Goal: Task Accomplishment & Management: Manage account settings

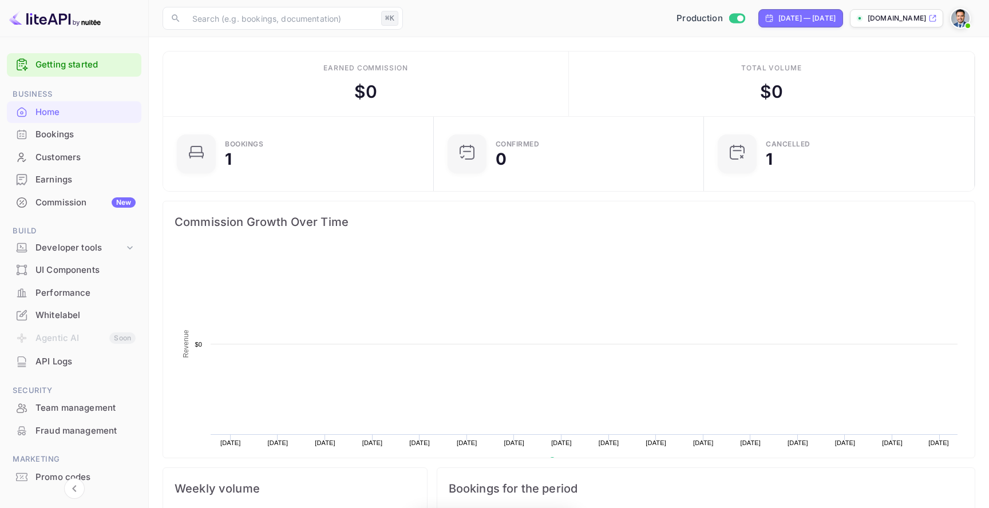
scroll to position [186, 264]
click at [116, 402] on div "Team management" at bounding box center [85, 408] width 100 height 13
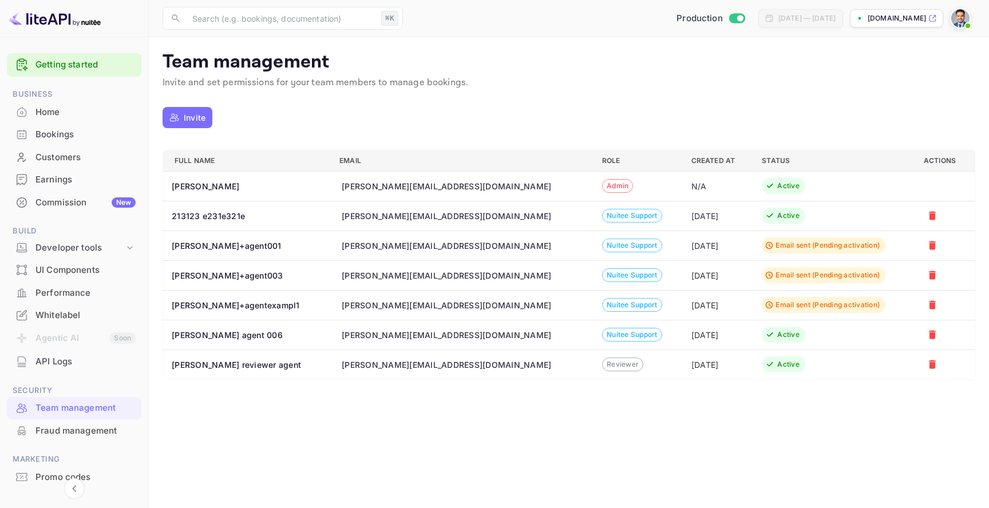
click at [407, 218] on div "[PERSON_NAME][EMAIL_ADDRESS][DOMAIN_NAME]" at bounding box center [447, 216] width 210 height 12
copy div "[PERSON_NAME][EMAIL_ADDRESS][DOMAIN_NAME]"
